Goal: Entertainment & Leisure: Consume media (video, audio)

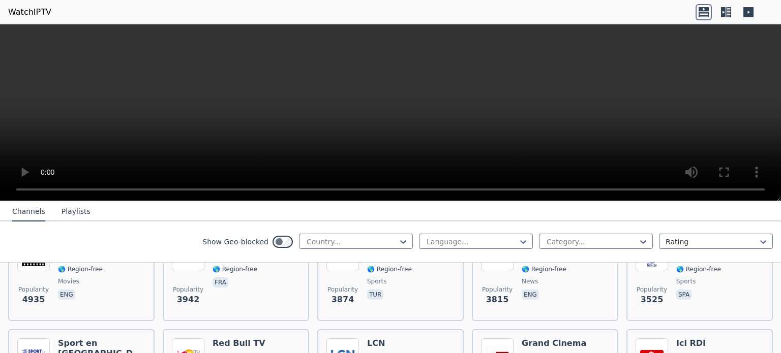
scroll to position [203, 0]
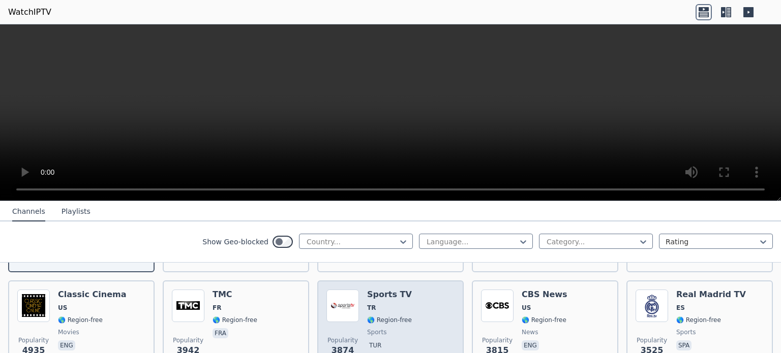
click at [397, 304] on span "TR" at bounding box center [389, 308] width 45 height 8
click at [400, 304] on span "TR" at bounding box center [389, 308] width 45 height 8
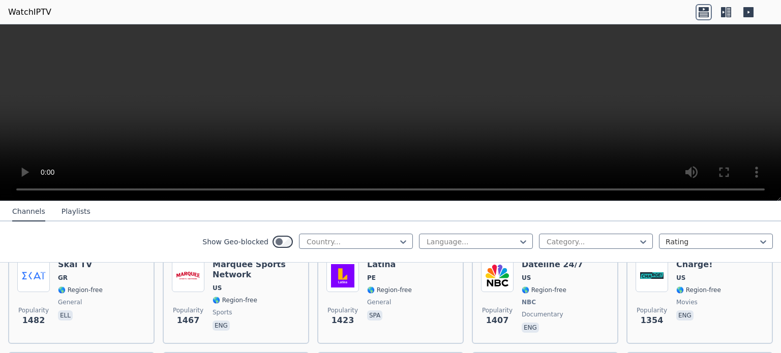
scroll to position [1017, 0]
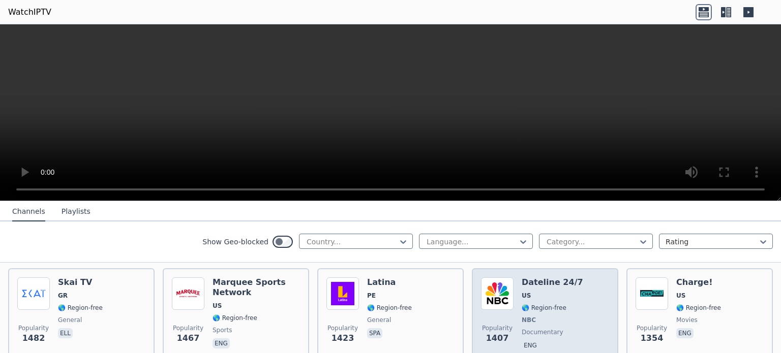
click at [579, 305] on div "Popularity 1407 Dateline 24/7 US 🌎 Region-free NBC documentary eng" at bounding box center [545, 315] width 128 height 75
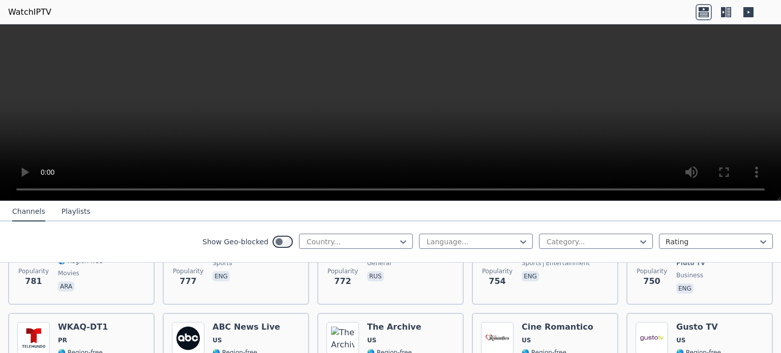
scroll to position [2594, 0]
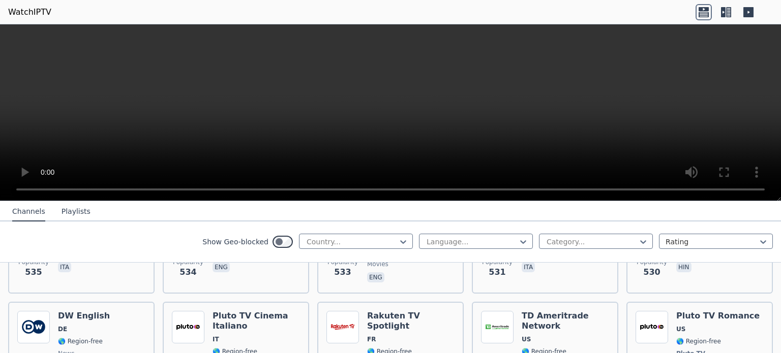
scroll to position [3661, 0]
click at [67, 214] on button "Playlists" at bounding box center [76, 211] width 29 height 19
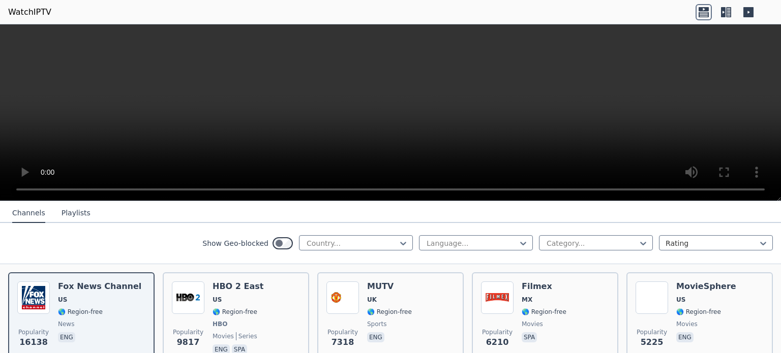
scroll to position [102, 0]
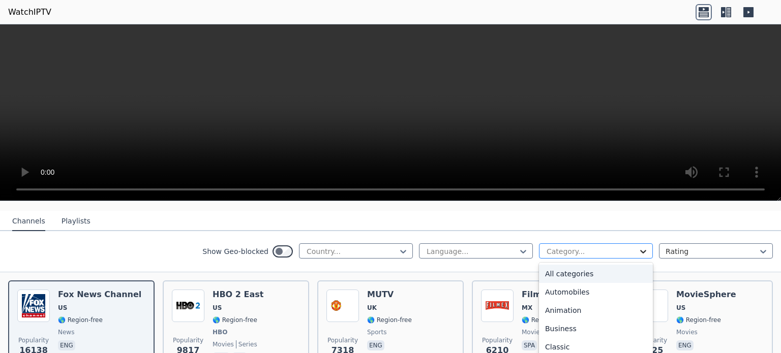
click at [639, 247] on icon at bounding box center [643, 252] width 10 height 10
click at [549, 304] on div "Sports" at bounding box center [596, 311] width 114 height 18
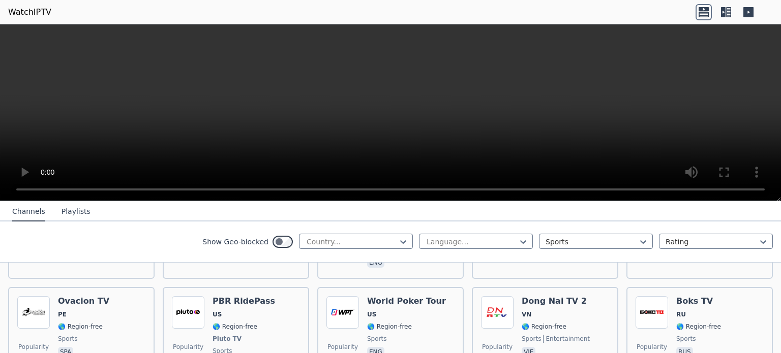
scroll to position [1526, 0]
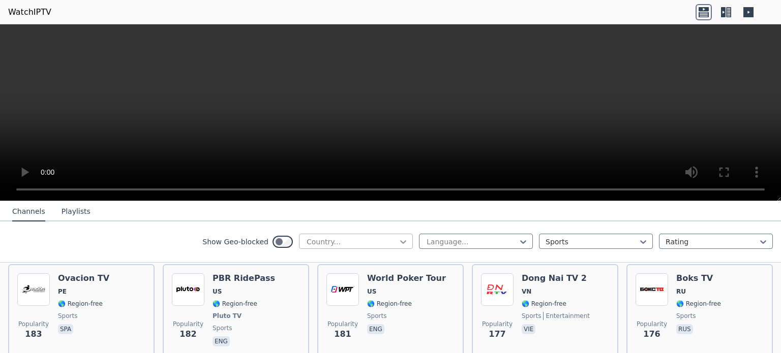
click at [398, 242] on icon at bounding box center [403, 242] width 10 height 10
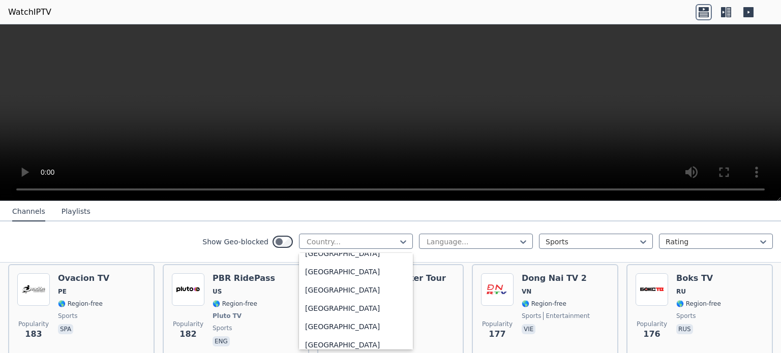
scroll to position [3587, 0]
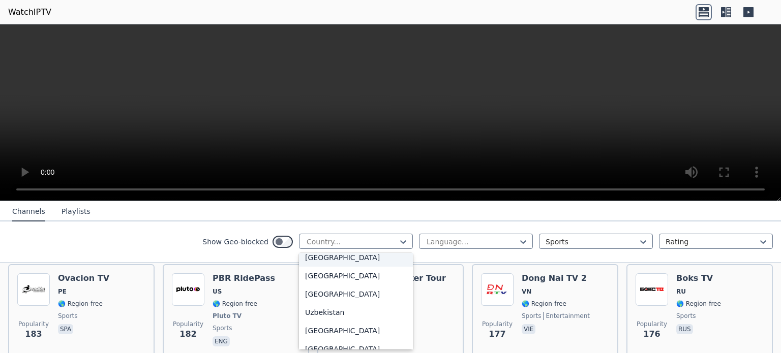
click at [332, 258] on div "[GEOGRAPHIC_DATA]" at bounding box center [356, 258] width 114 height 18
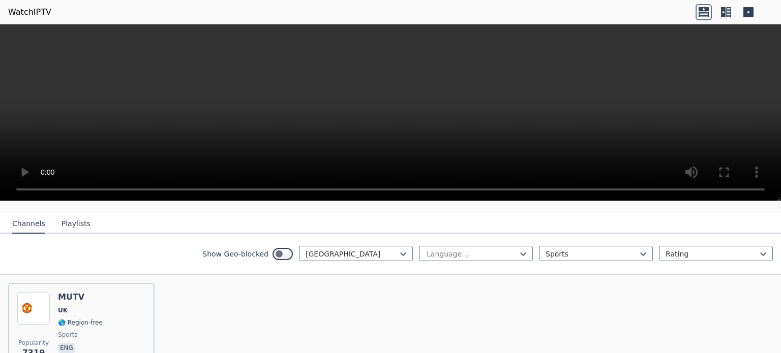
scroll to position [102, 0]
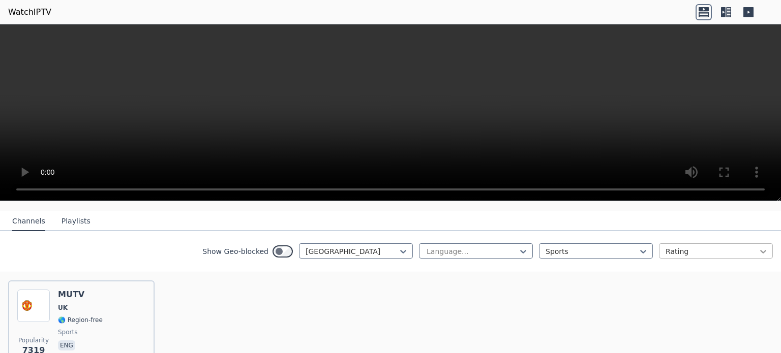
click at [758, 247] on icon at bounding box center [763, 252] width 10 height 10
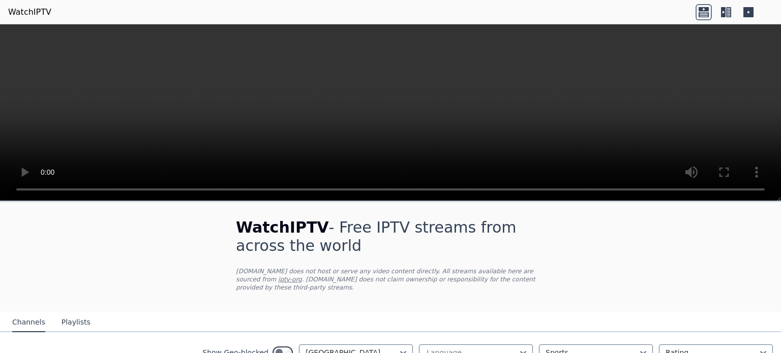
scroll to position [102, 0]
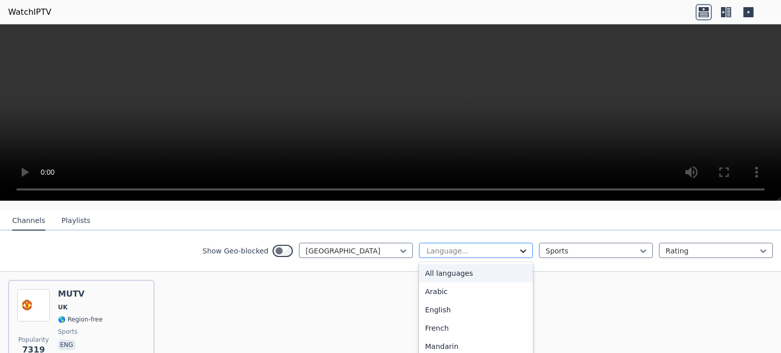
click at [520, 250] on icon at bounding box center [523, 252] width 6 height 4
click at [640, 250] on icon at bounding box center [643, 252] width 6 height 4
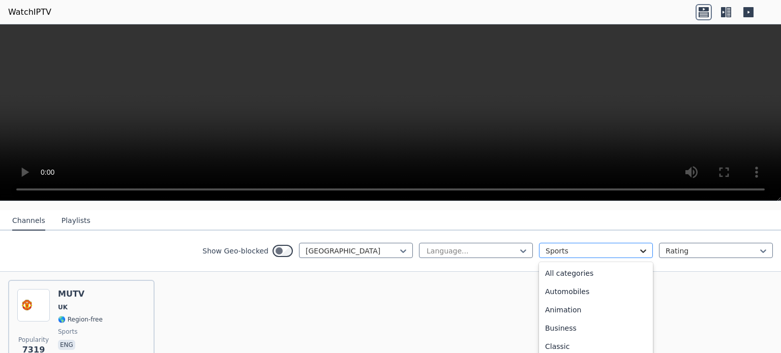
scroll to position [313, 0]
click at [640, 250] on icon at bounding box center [643, 252] width 6 height 4
click at [576, 302] on div "Sports" at bounding box center [596, 311] width 114 height 18
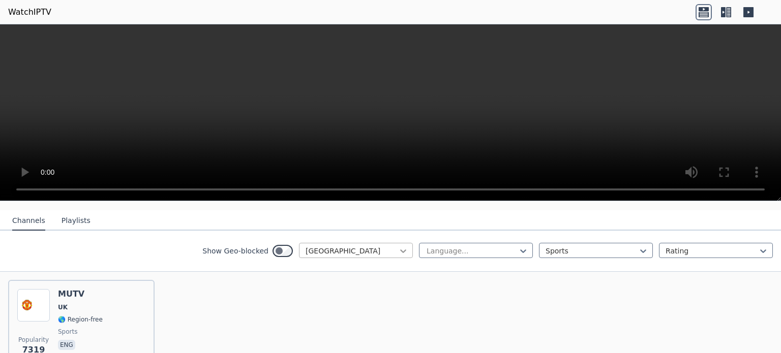
click at [398, 246] on icon at bounding box center [403, 251] width 10 height 10
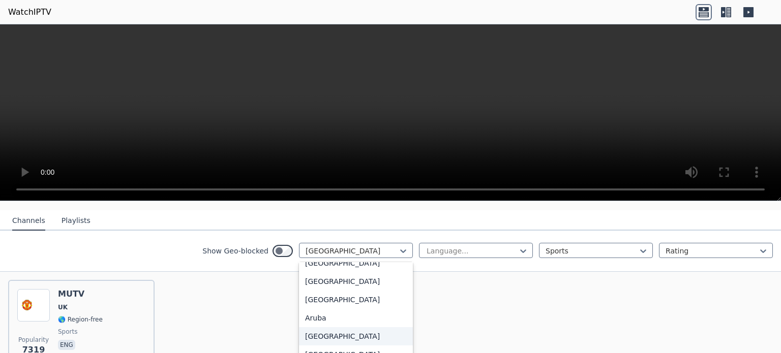
click at [322, 327] on div "[GEOGRAPHIC_DATA]" at bounding box center [356, 336] width 114 height 18
